Goal: Information Seeking & Learning: Learn about a topic

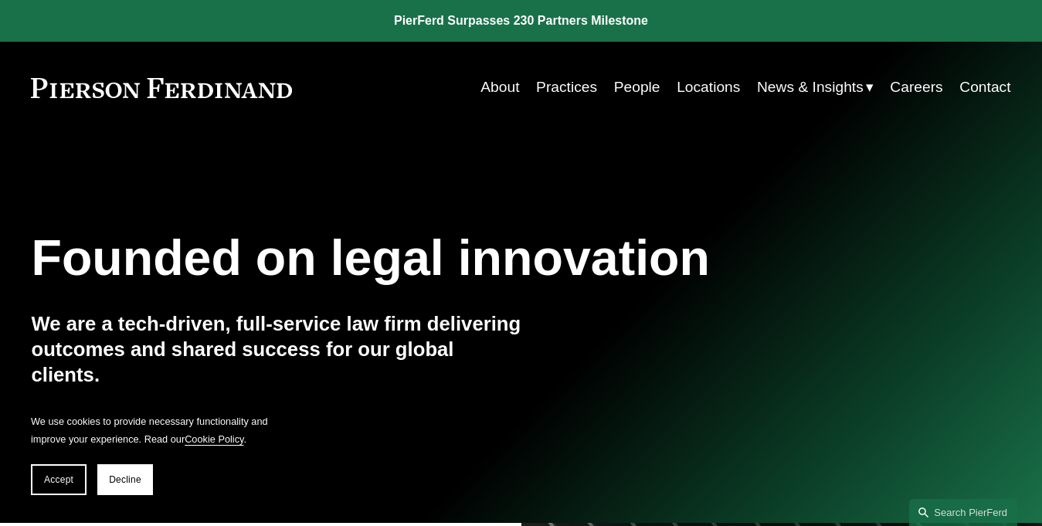
click at [629, 86] on link "People" at bounding box center [637, 87] width 46 height 29
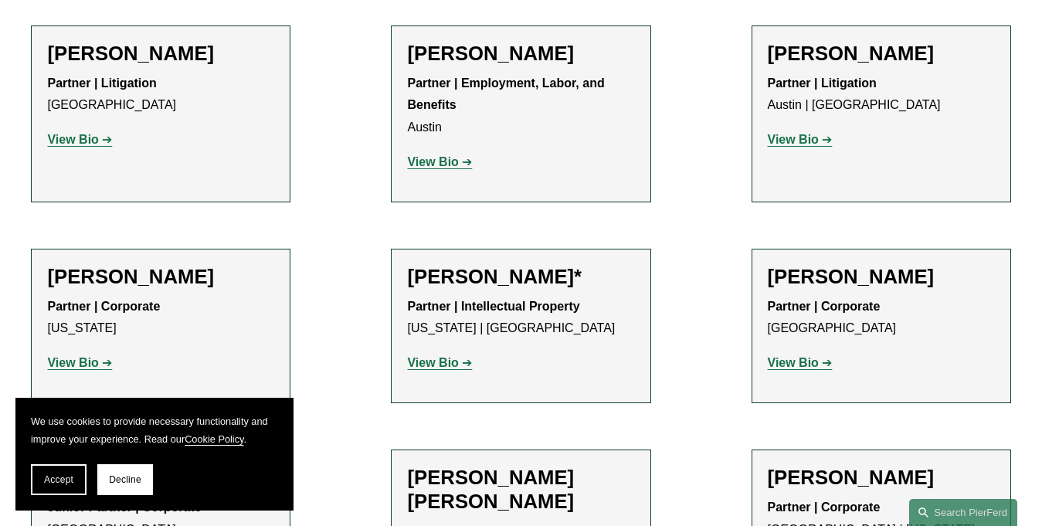
scroll to position [464, 0]
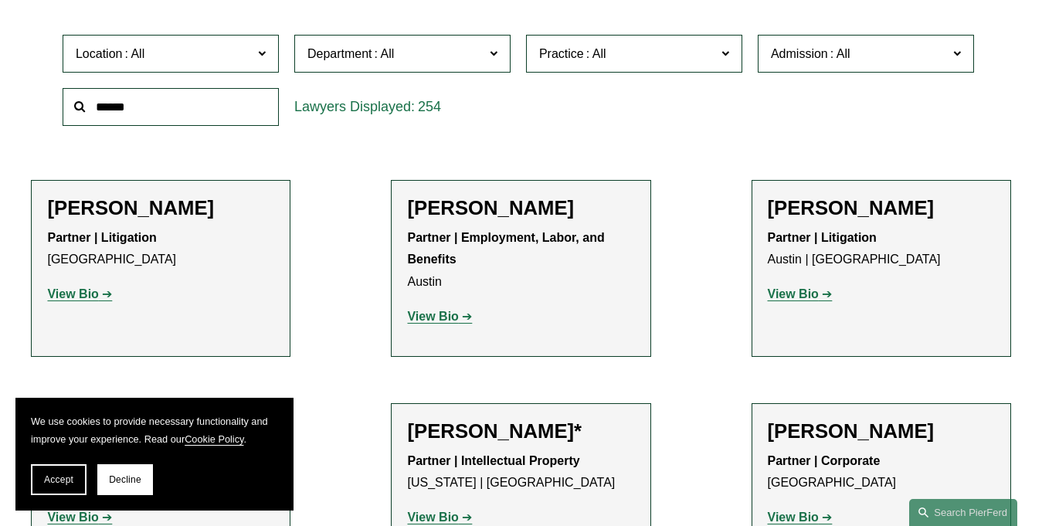
click at [195, 54] on span "Location" at bounding box center [164, 53] width 177 height 21
click at [0, 0] on link "[GEOGRAPHIC_DATA]" at bounding box center [0, 0] width 0 height 0
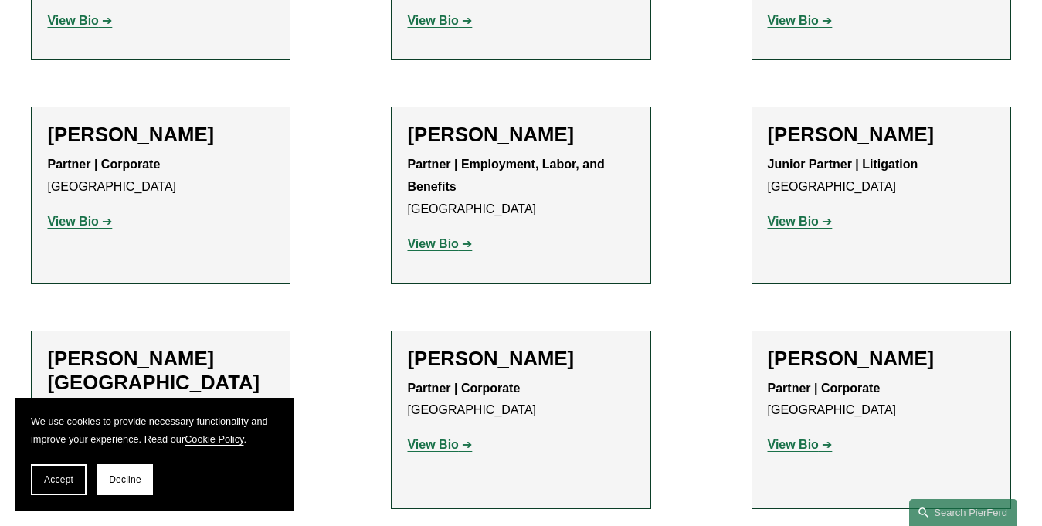
scroll to position [1105, 0]
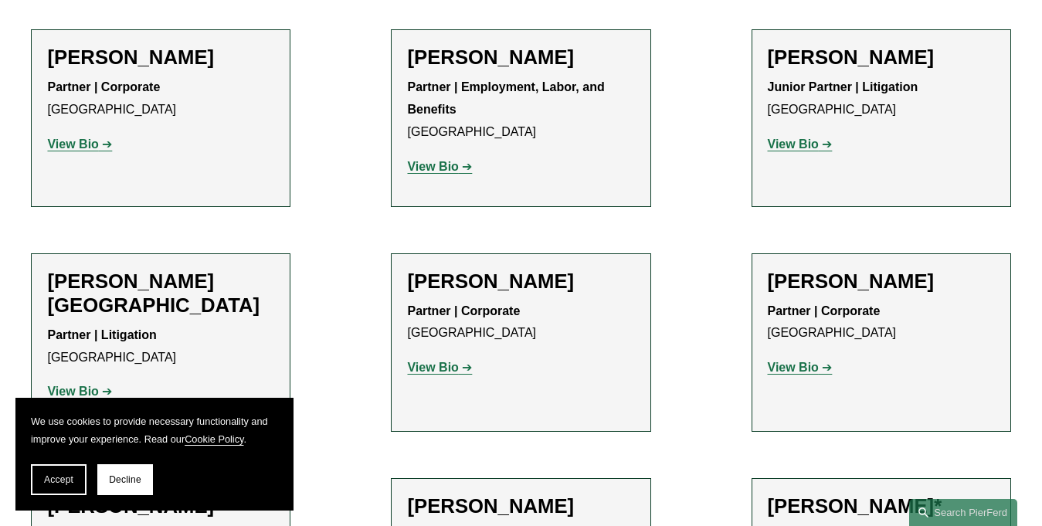
click at [127, 46] on h2 "[PERSON_NAME]" at bounding box center [160, 58] width 227 height 24
click at [67, 138] on strong "View Bio" at bounding box center [72, 144] width 51 height 13
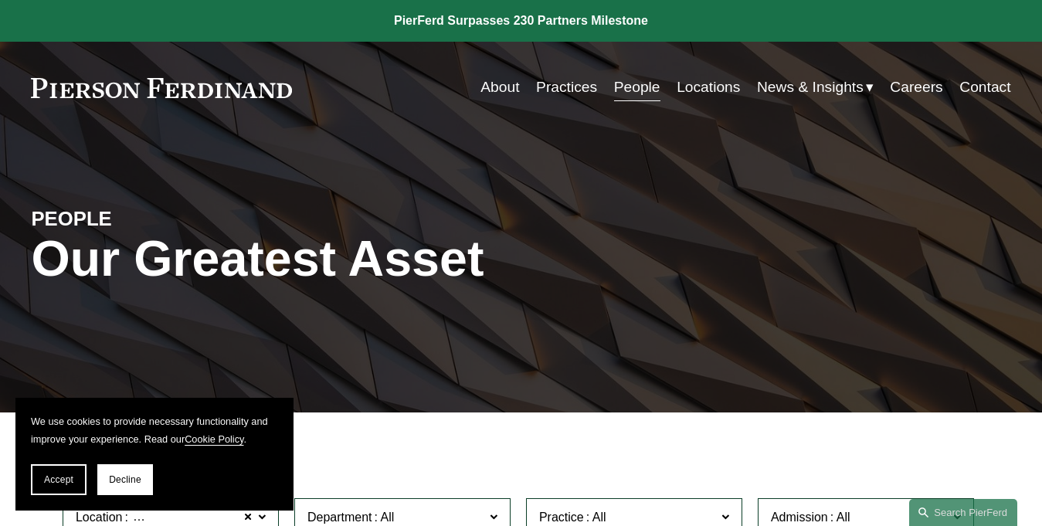
scroll to position [386, 0]
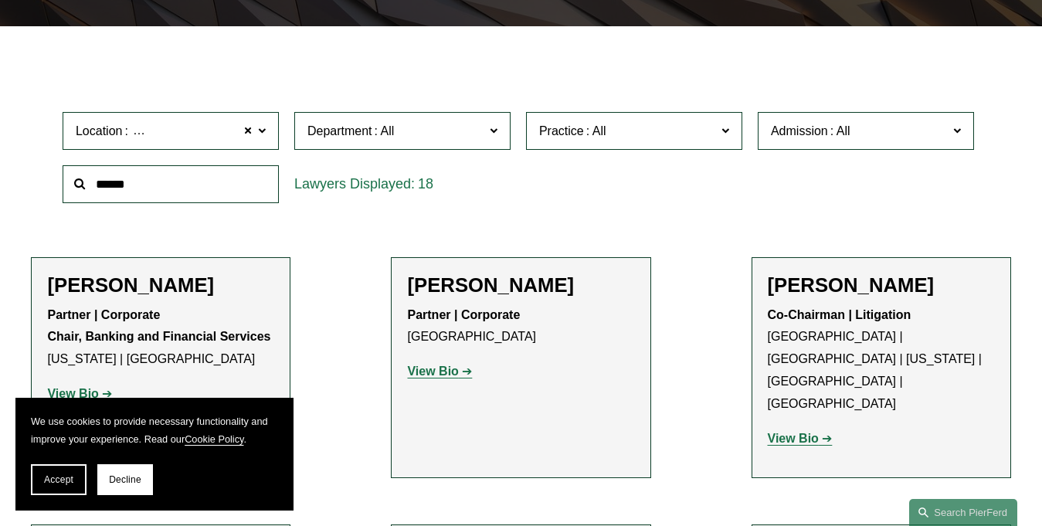
click at [665, 138] on span "Practice" at bounding box center [627, 131] width 177 height 21
click at [0, 0] on link "Litigation and Risk Management" at bounding box center [0, 0] width 0 height 0
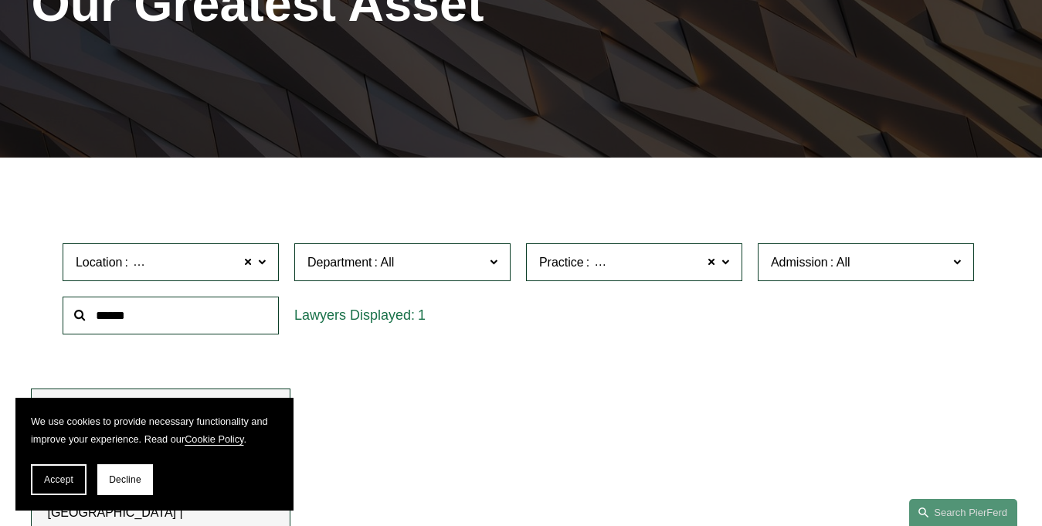
scroll to position [487, 0]
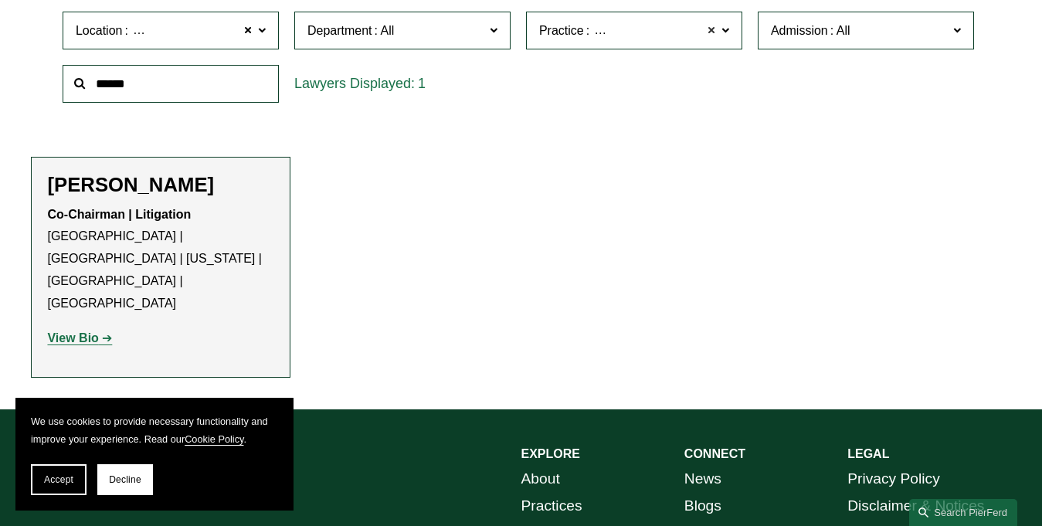
click at [708, 33] on span at bounding box center [711, 31] width 9 height 20
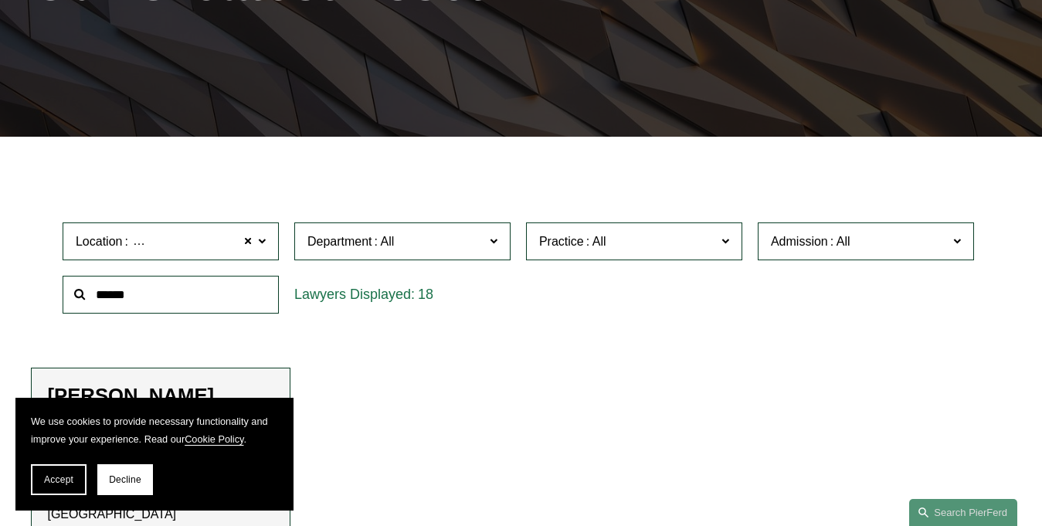
scroll to position [255, 0]
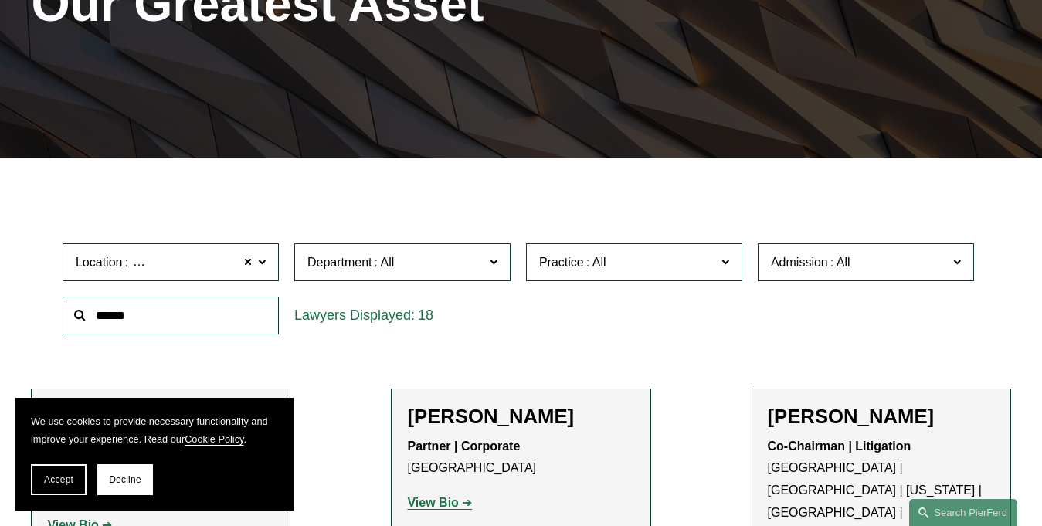
click at [727, 260] on span at bounding box center [726, 262] width 8 height 20
click at [0, 0] on link "Commercial Litigation" at bounding box center [0, 0] width 0 height 0
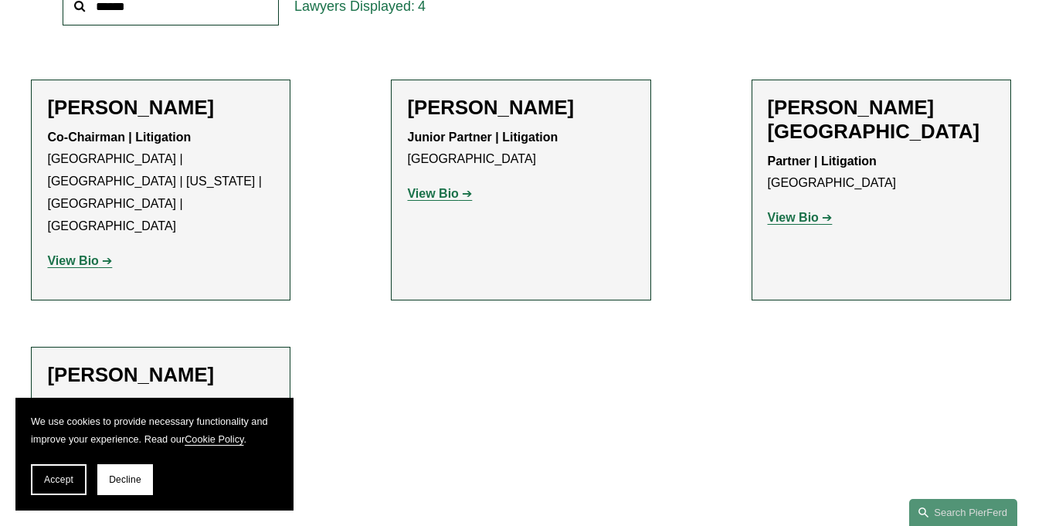
scroll to position [641, 0]
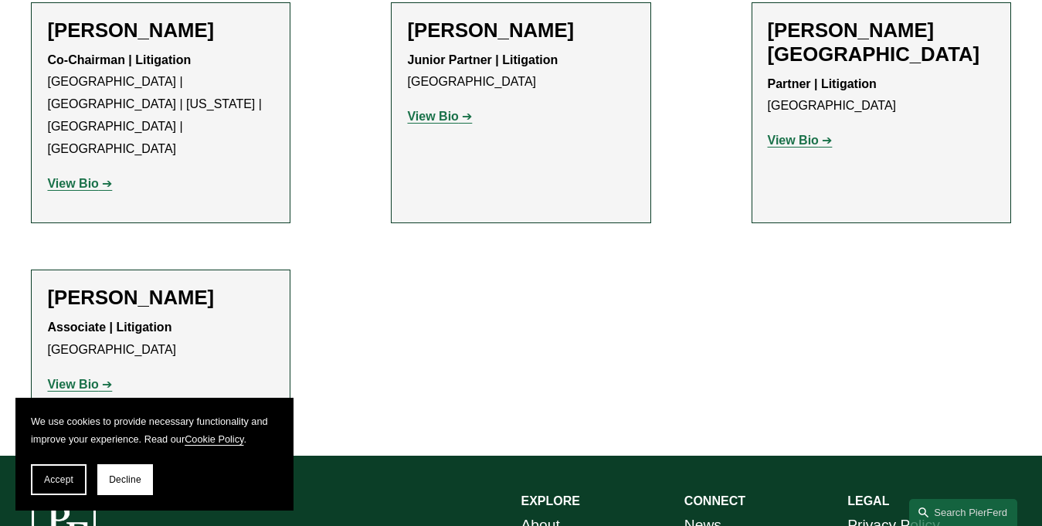
click at [77, 378] on strong "View Bio" at bounding box center [72, 384] width 51 height 13
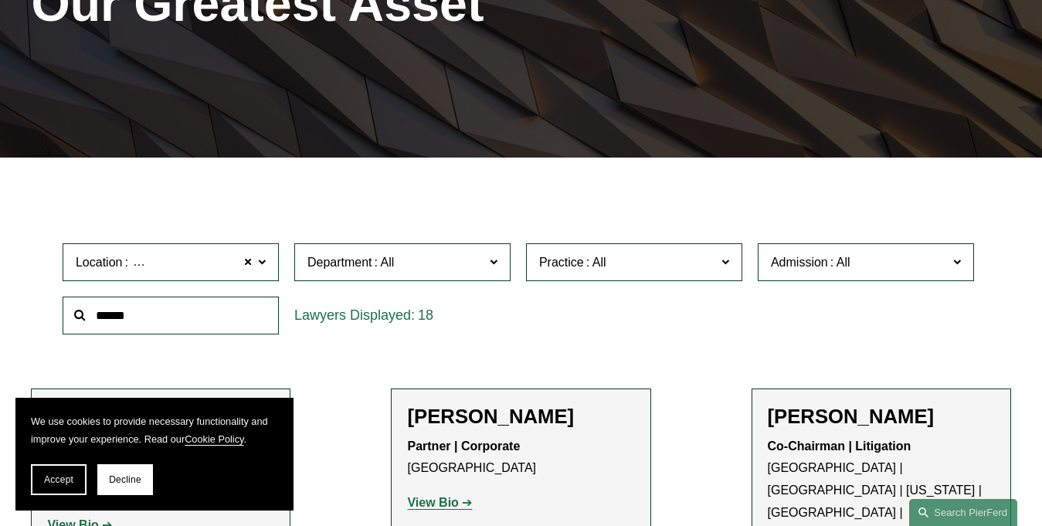
scroll to position [641, 0]
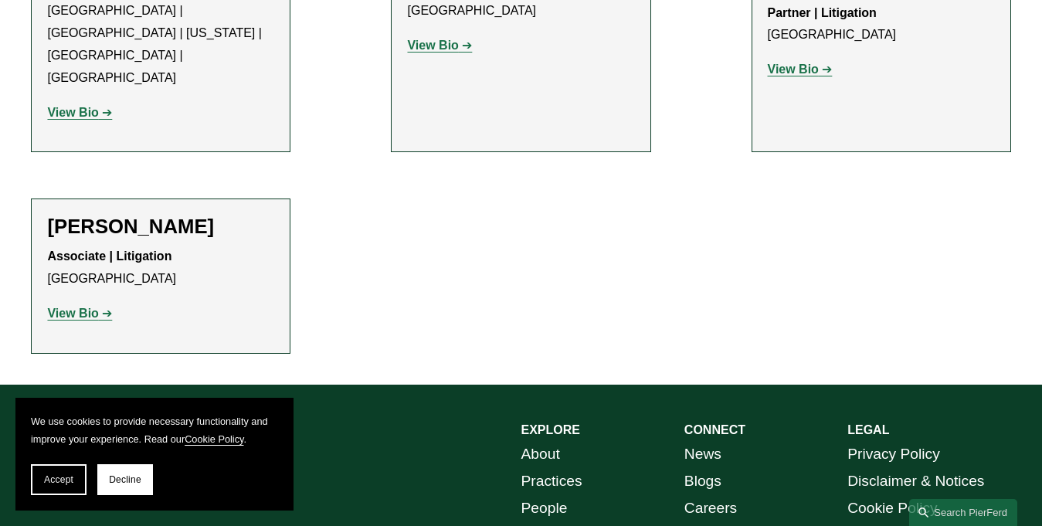
scroll to position [481, 0]
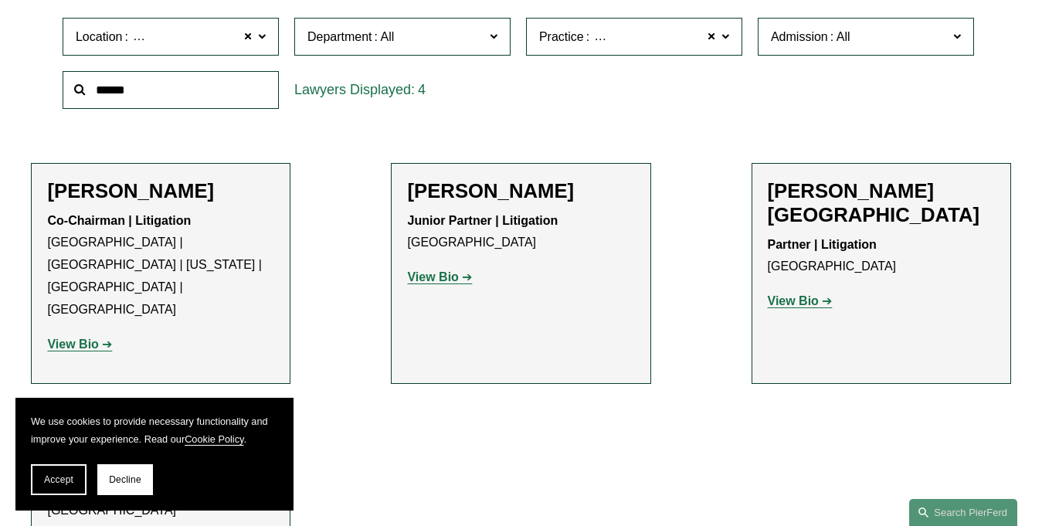
click at [449, 284] on strong "View Bio" at bounding box center [432, 276] width 51 height 13
click at [784, 294] on strong "View Bio" at bounding box center [793, 300] width 51 height 13
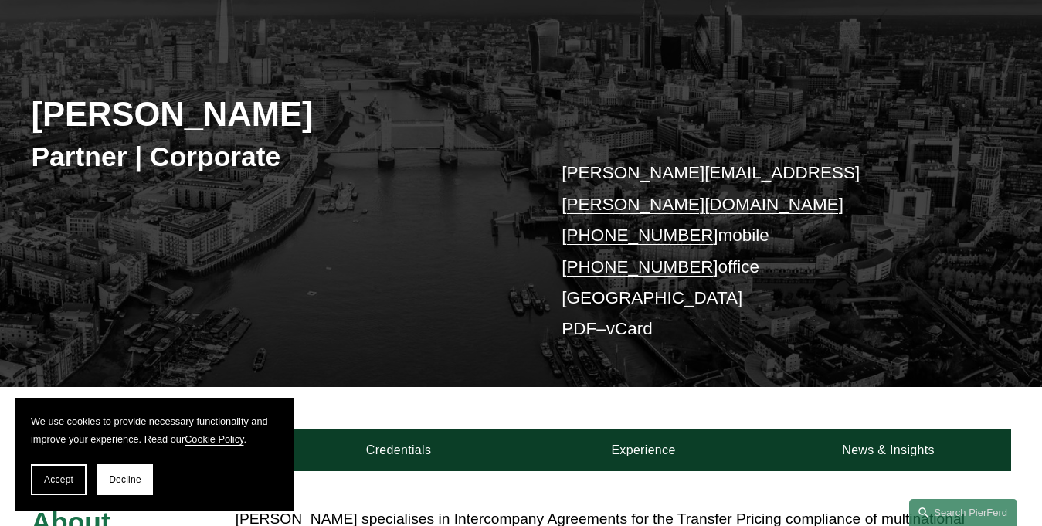
scroll to position [309, 0]
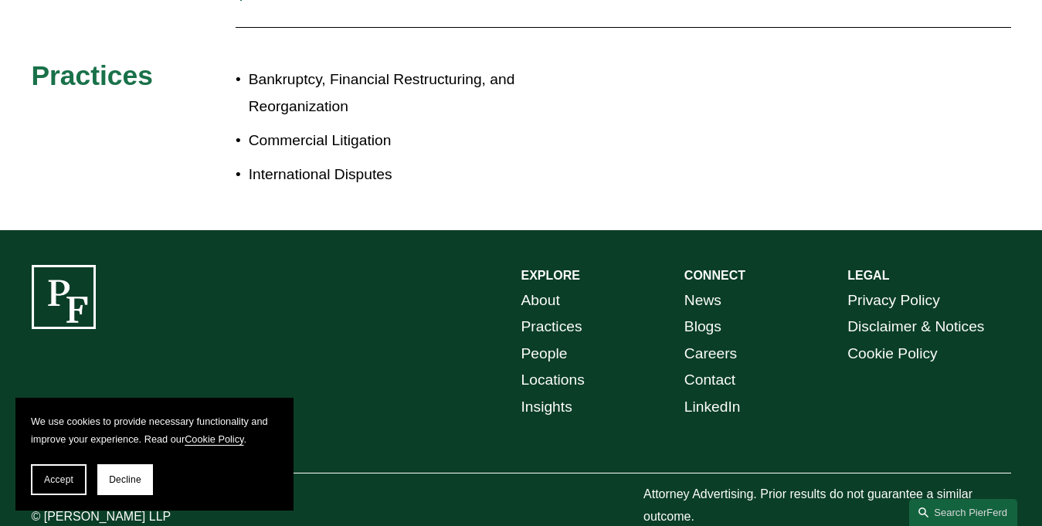
scroll to position [464, 0]
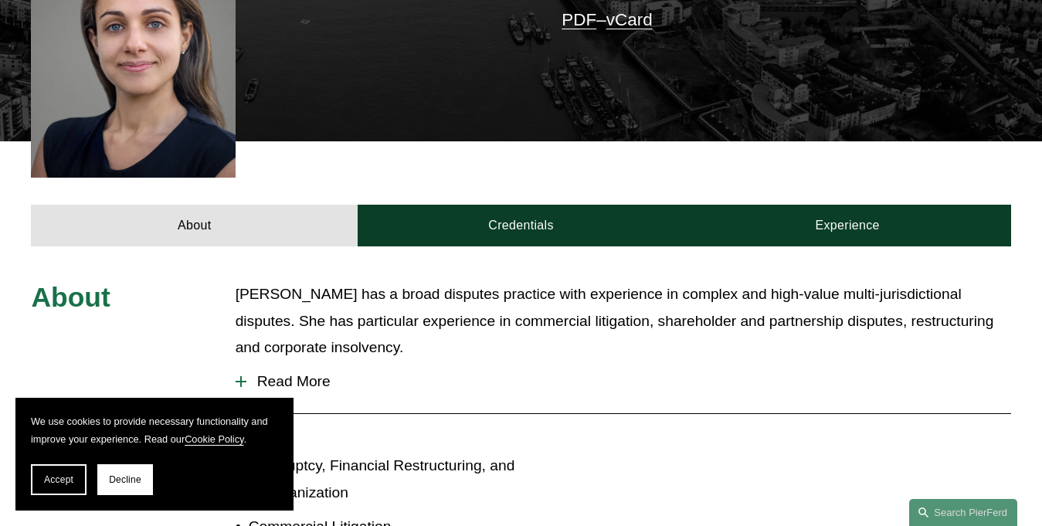
click at [294, 373] on span "Read More" at bounding box center [628, 381] width 765 height 17
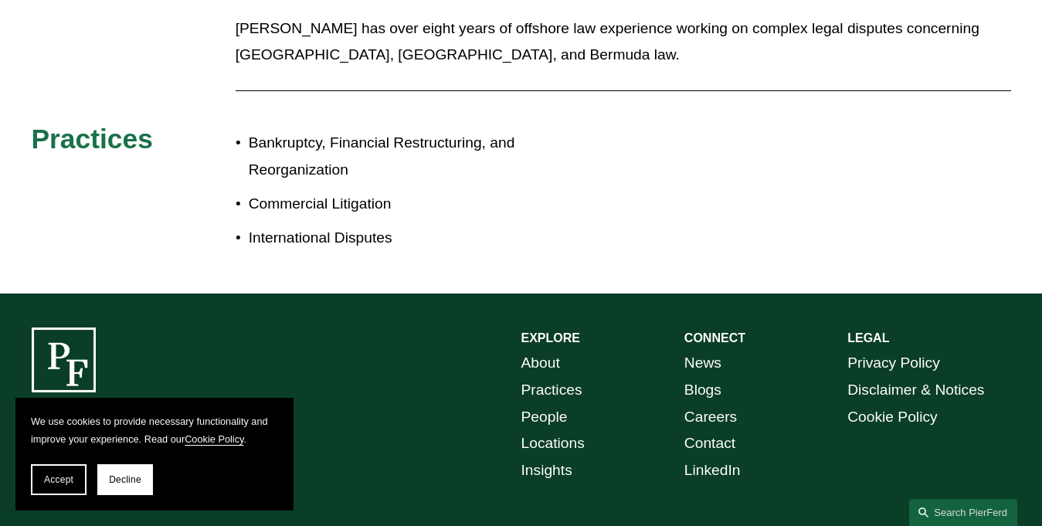
scroll to position [232, 0]
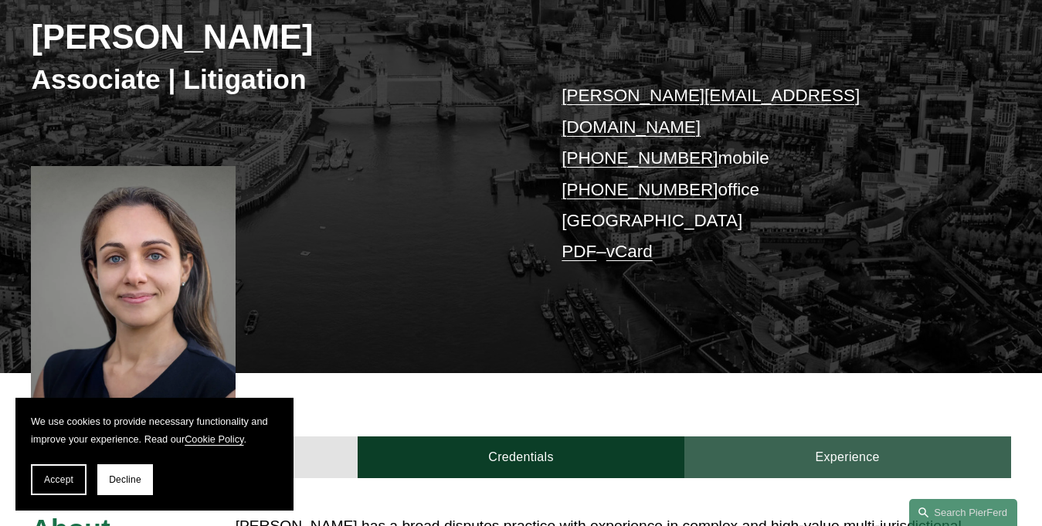
click at [851, 437] on link "Experience" at bounding box center [848, 458] width 327 height 42
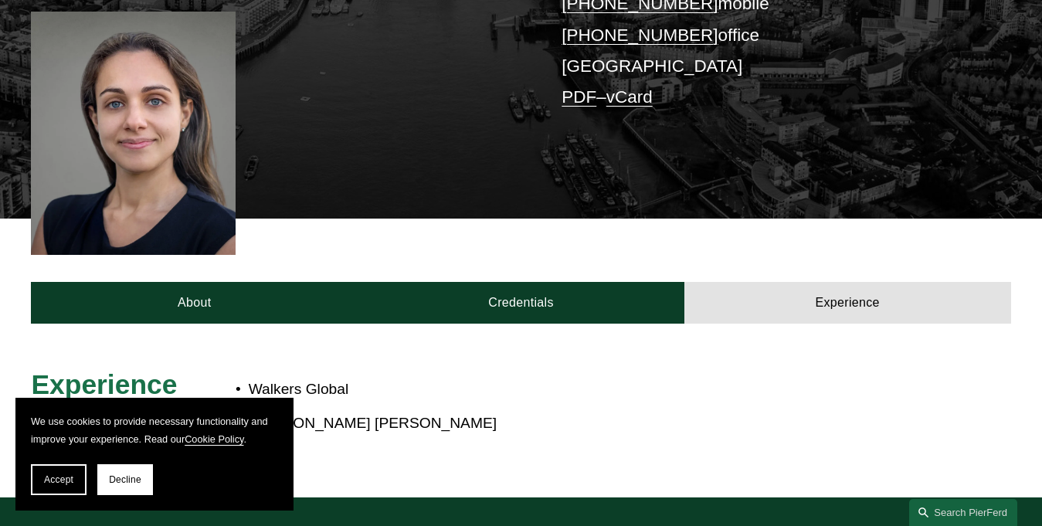
scroll to position [541, 0]
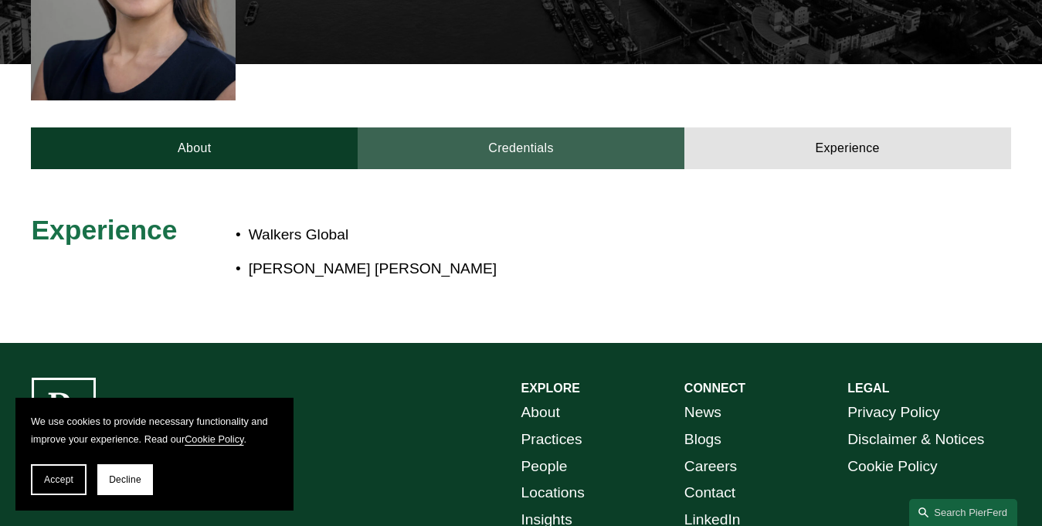
click at [518, 127] on link "Credentials" at bounding box center [521, 148] width 327 height 42
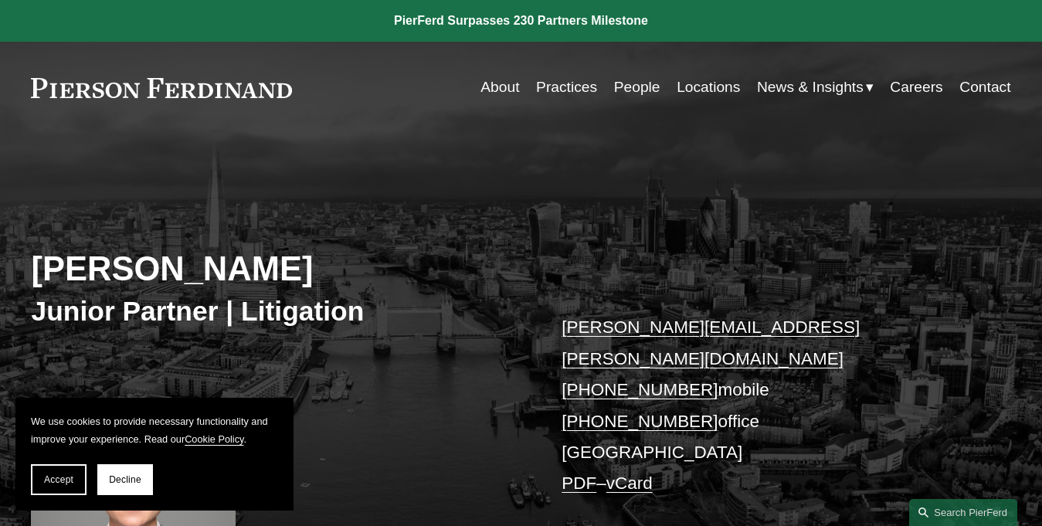
scroll to position [618, 0]
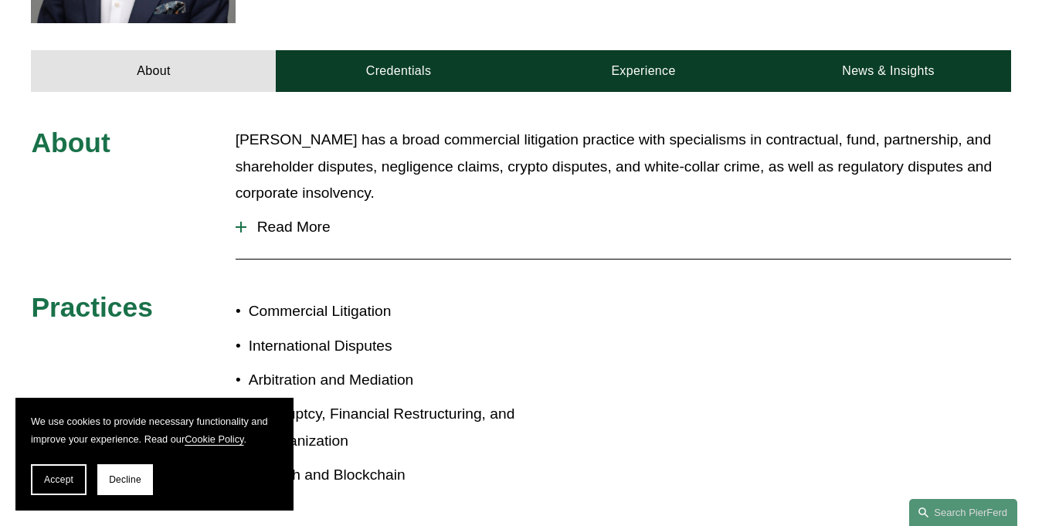
click at [877, 15] on div "About Credentials Experience News & Insights" at bounding box center [521, 39] width 1042 height 105
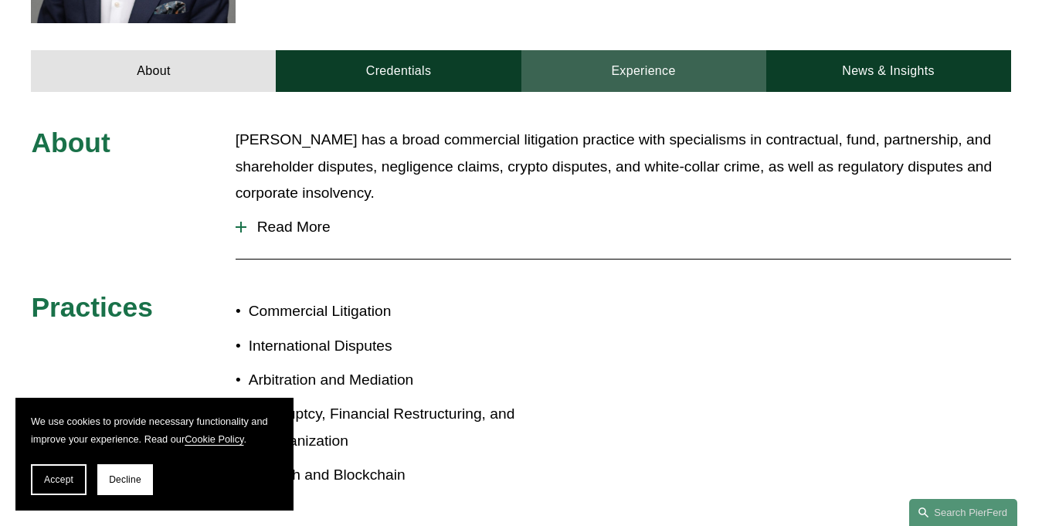
click at [632, 54] on link "Experience" at bounding box center [644, 71] width 245 height 42
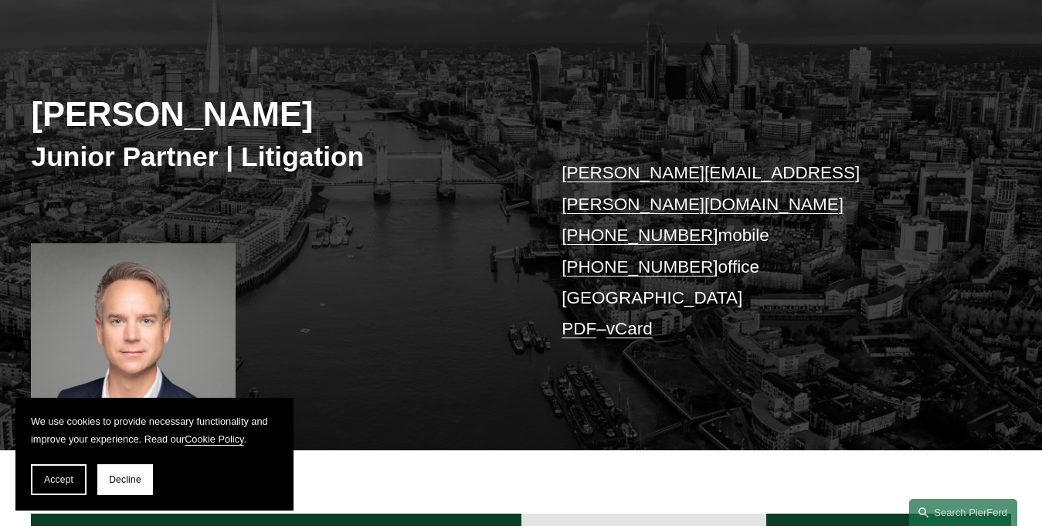
scroll to position [232, 0]
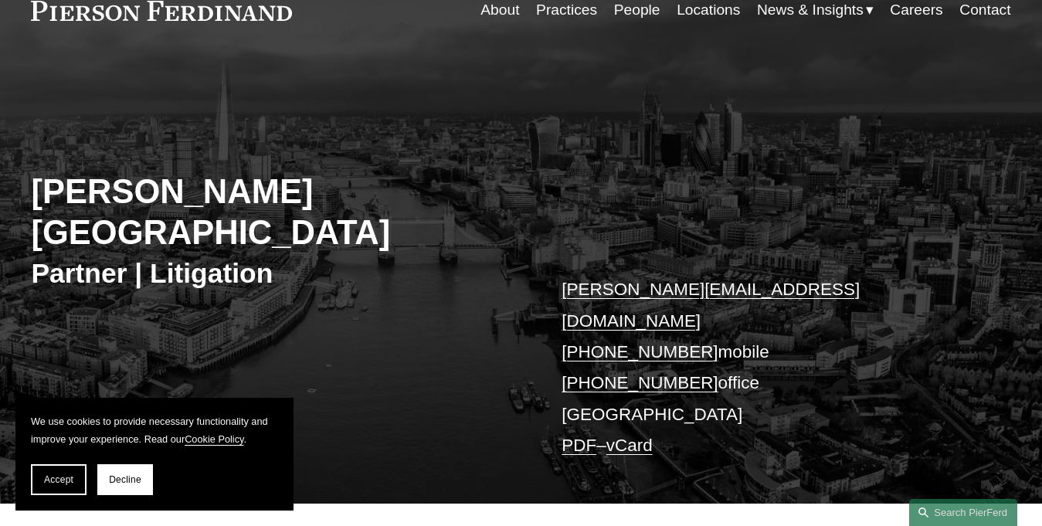
scroll to position [464, 0]
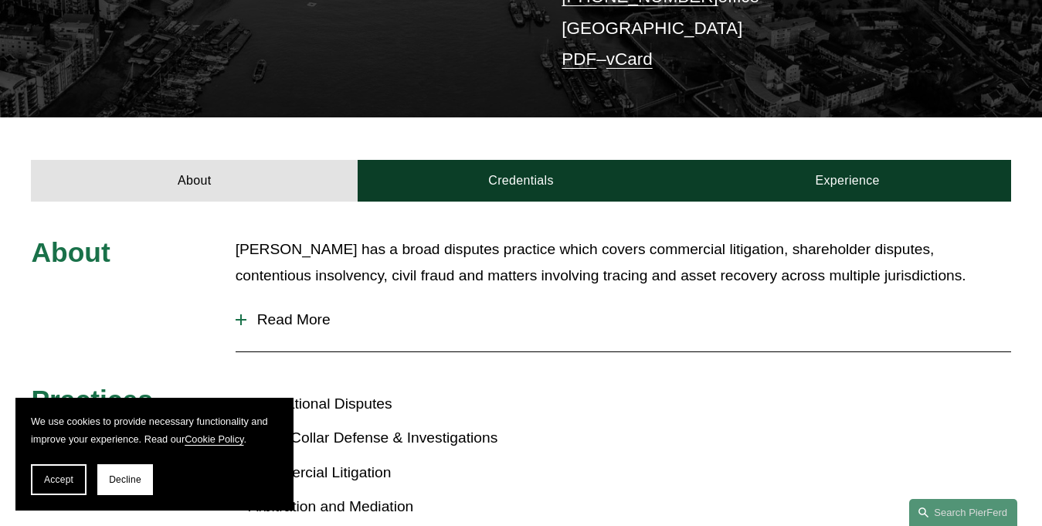
click at [285, 300] on button "Read More" at bounding box center [624, 320] width 776 height 40
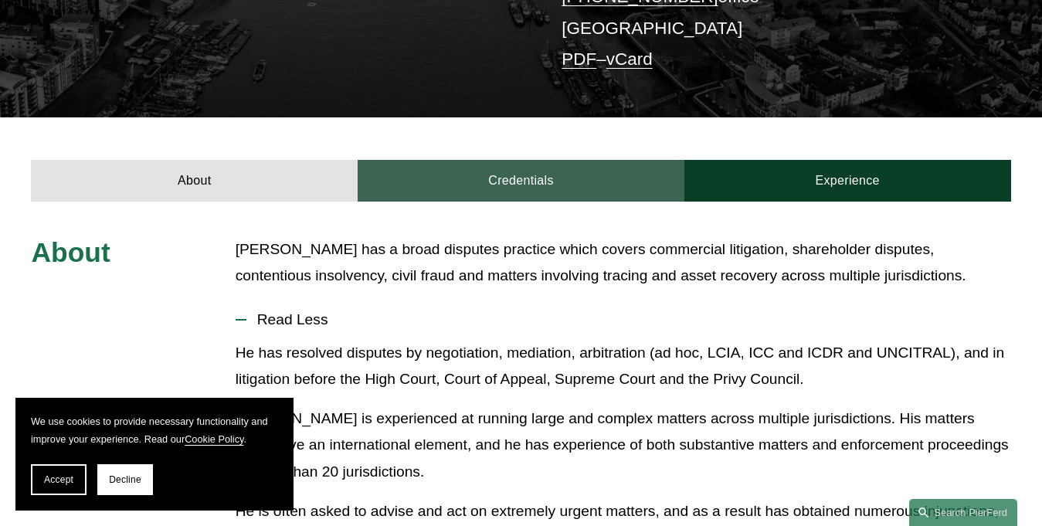
click at [540, 160] on link "Credentials" at bounding box center [521, 181] width 327 height 42
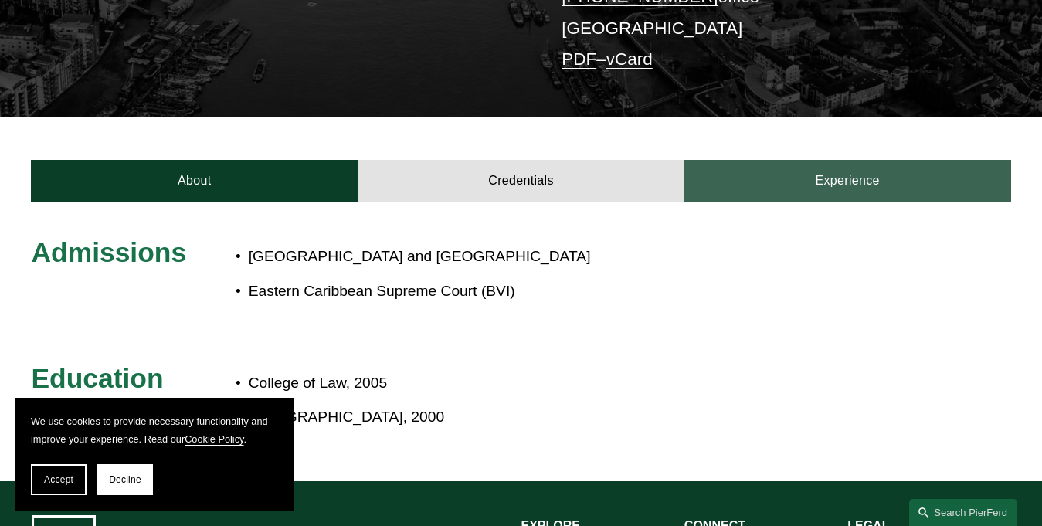
click at [807, 160] on link "Experience" at bounding box center [848, 181] width 327 height 42
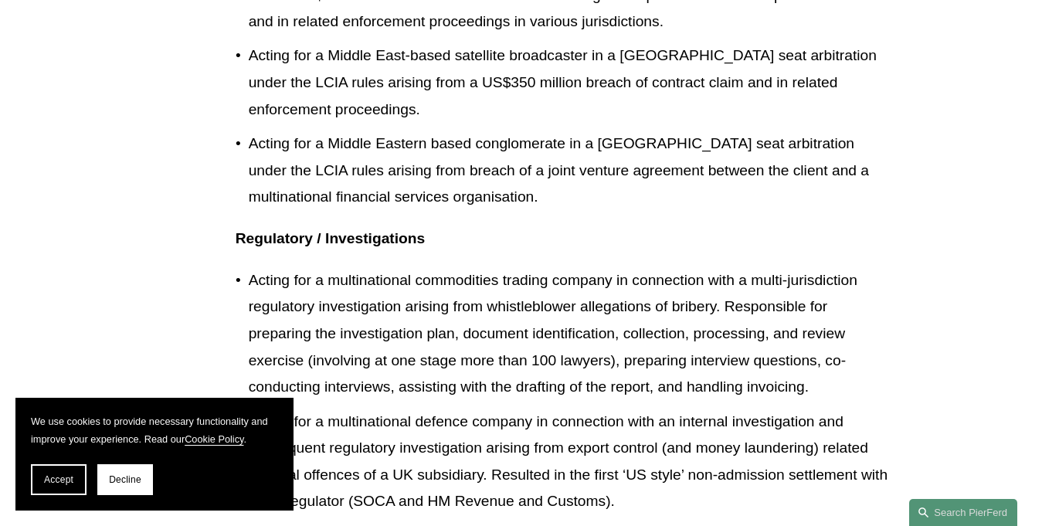
scroll to position [2473, 0]
